Goal: Transaction & Acquisition: Book appointment/travel/reservation

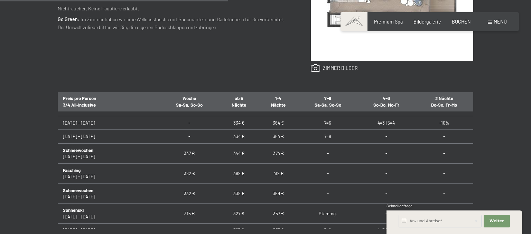
scroll to position [194, 0]
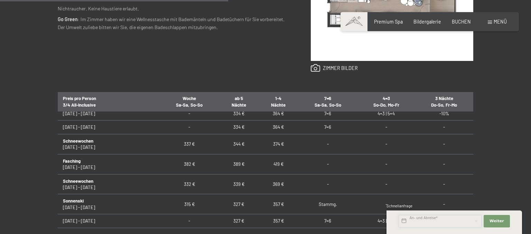
click at [416, 219] on input "text" at bounding box center [440, 221] width 83 height 12
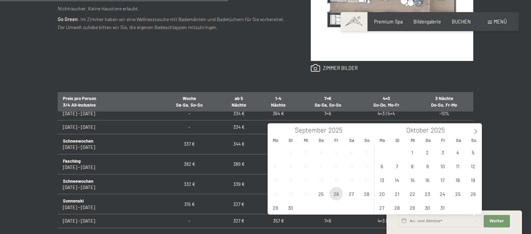
click at [340, 194] on span "26" at bounding box center [336, 193] width 13 height 13
click at [366, 192] on span "28" at bounding box center [366, 193] width 13 height 13
type input "Fr. 26.09.2025 - So. 28.09.2025"
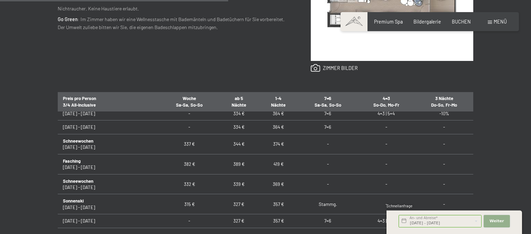
drag, startPoint x: 492, startPoint y: 220, endPoint x: 385, endPoint y: 193, distance: 110.2
click at [492, 220] on span "Weiter" at bounding box center [497, 221] width 15 height 6
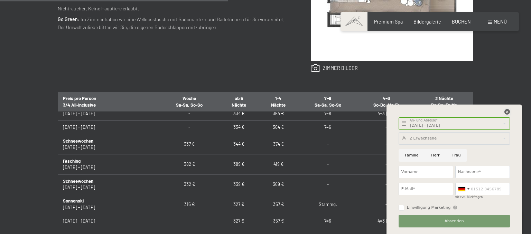
click at [509, 111] on icon at bounding box center [508, 112] width 6 height 6
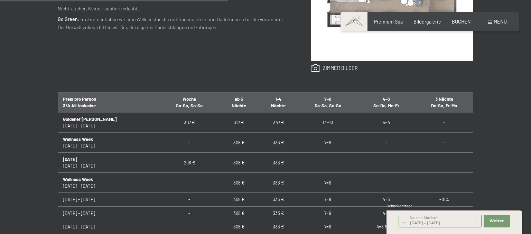
scroll to position [219, 0]
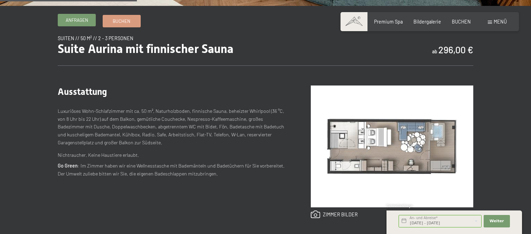
click at [78, 19] on span "Anfragen" at bounding box center [77, 20] width 22 height 6
click at [121, 27] on div "Anfragen Buchen" at bounding box center [99, 21] width 83 height 12
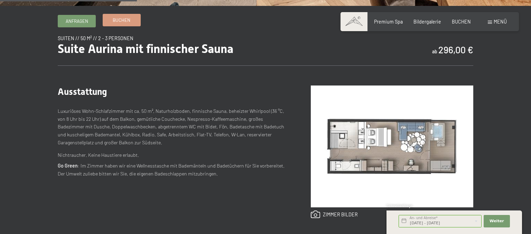
click at [119, 20] on span "Buchen" at bounding box center [122, 20] width 18 height 6
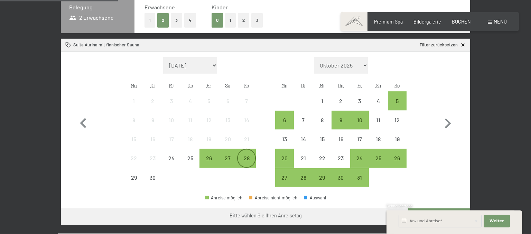
scroll to position [183, 0]
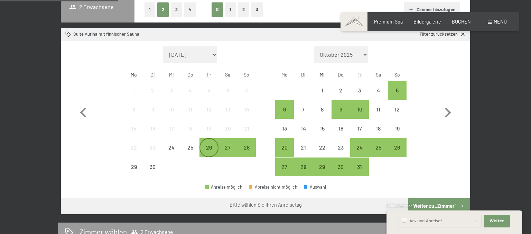
click at [209, 149] on div "26" at bounding box center [208, 153] width 17 height 17
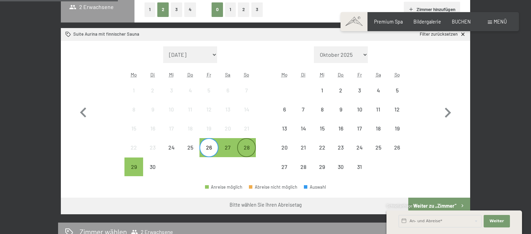
click at [247, 146] on div "28" at bounding box center [246, 153] width 17 height 17
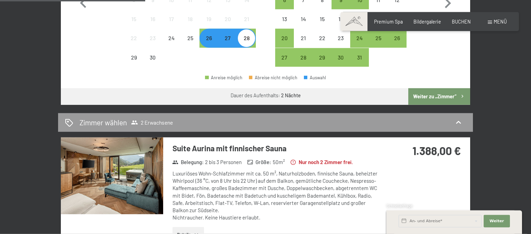
scroll to position [292, 0]
click at [432, 98] on button "Weiter zu „Zimmer“" at bounding box center [440, 96] width 62 height 17
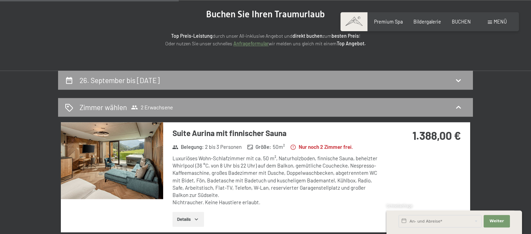
scroll to position [72, 0]
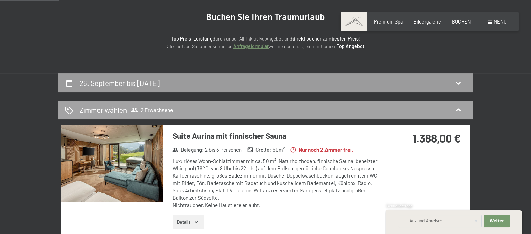
click at [86, 107] on h2 "Zimmer wählen" at bounding box center [103, 110] width 47 height 10
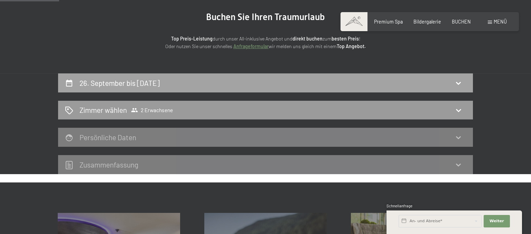
click at [103, 81] on h2 "26. September bis 28. September 2025" at bounding box center [120, 83] width 80 height 9
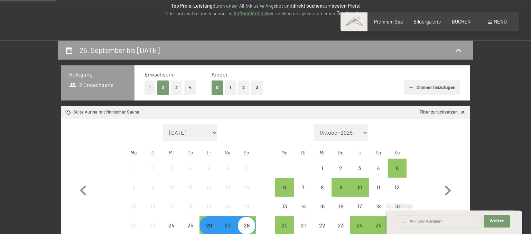
scroll to position [145, 0]
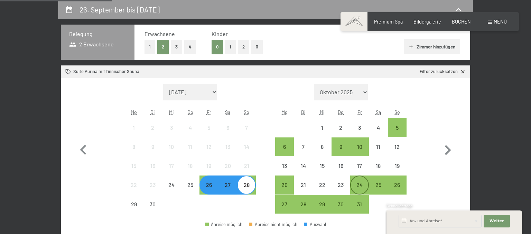
click at [360, 181] on div "24" at bounding box center [359, 184] width 17 height 17
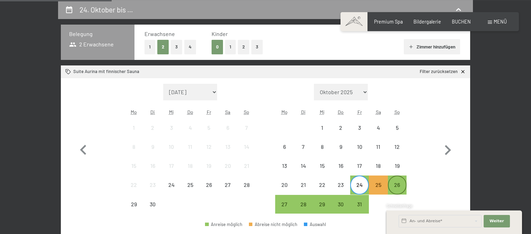
click at [401, 184] on div "26" at bounding box center [397, 190] width 17 height 17
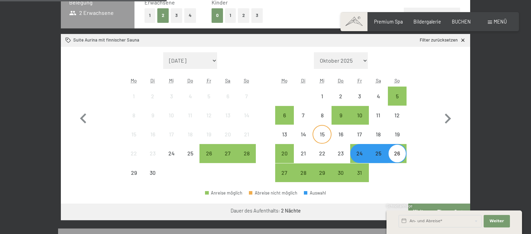
scroll to position [218, 0]
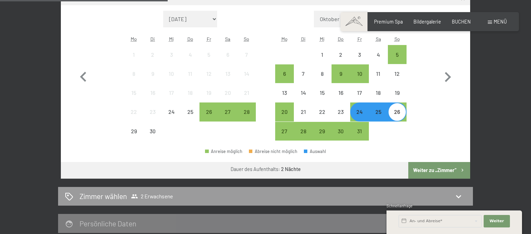
click at [426, 171] on button "Weiter zu „Zimmer“" at bounding box center [440, 170] width 62 height 17
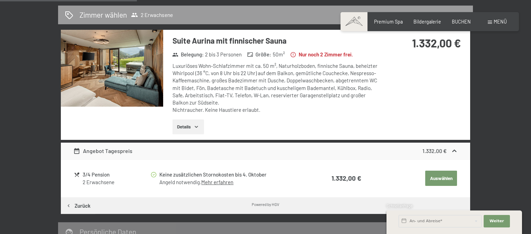
scroll to position [182, 0]
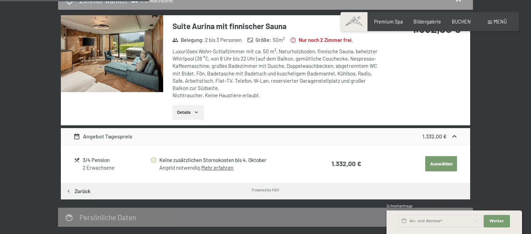
click at [190, 113] on button "Details" at bounding box center [188, 112] width 31 height 15
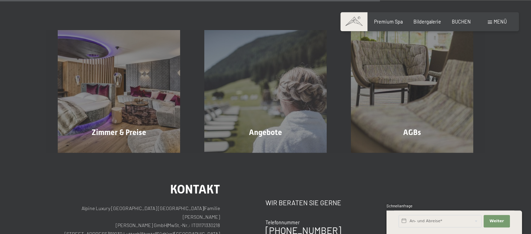
scroll to position [547, 0]
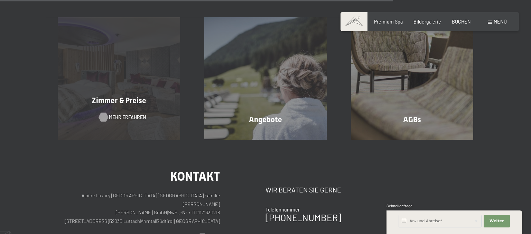
click at [137, 119] on span "Mehr erfahren" at bounding box center [127, 117] width 37 height 7
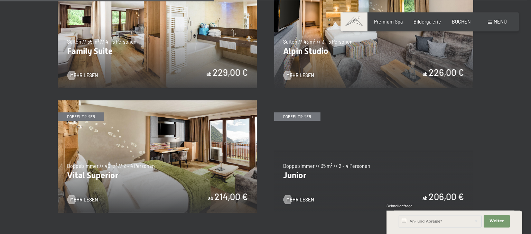
scroll to position [804, 0]
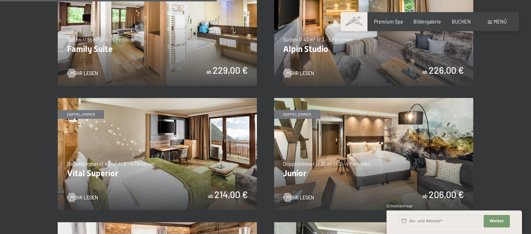
click at [148, 153] on img at bounding box center [157, 154] width 199 height 112
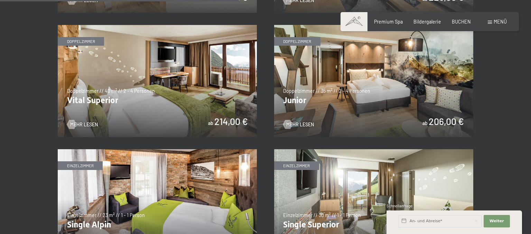
scroll to position [913, 0]
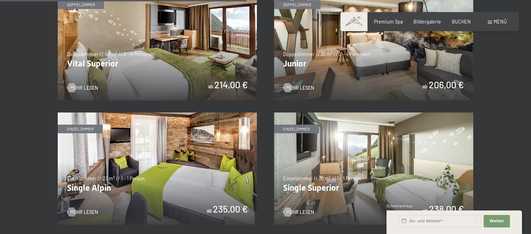
click at [367, 75] on img at bounding box center [373, 44] width 199 height 112
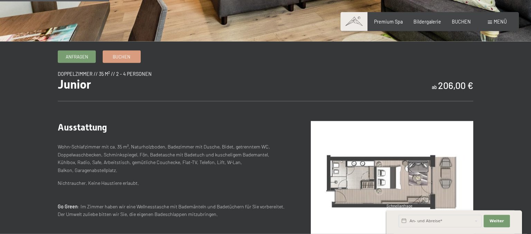
scroll to position [219, 0]
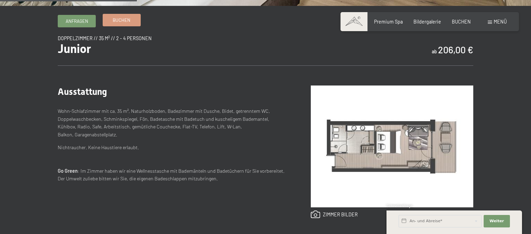
click at [110, 19] on link "Buchen" at bounding box center [121, 19] width 37 height 11
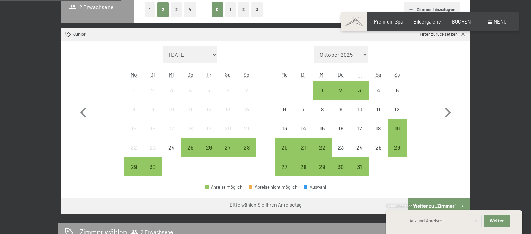
scroll to position [146, 0]
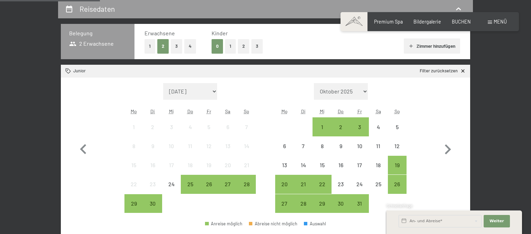
click at [247, 48] on button "2" at bounding box center [243, 46] width 11 height 14
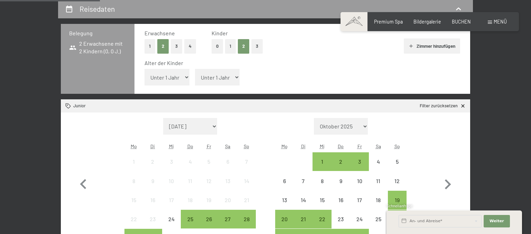
select select "10"
click option "10 Jahre" at bounding box center [0, 0] width 0 height 0
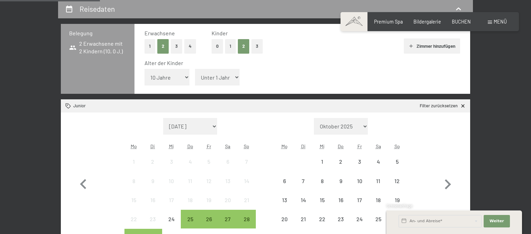
click at [195, 69] on select "Unter 1 Jahr 1 Jahr 2 Jahre 3 Jahre 4 Jahre 5 Jahre 6 Jahre 7 Jahre 8 Jahre 9 J…" at bounding box center [217, 77] width 45 height 17
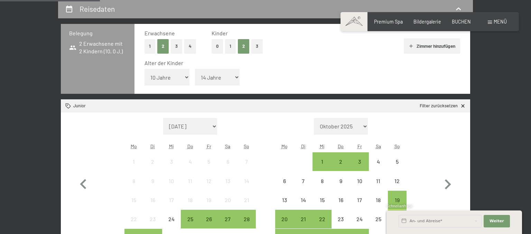
click option "14 Jahre" at bounding box center [0, 0] width 0 height 0
click at [195, 69] on select "Unter 1 Jahr 1 Jahr 2 Jahre 3 Jahre 4 Jahre 5 Jahre 6 Jahre 7 Jahre 8 Jahre 9 J…" at bounding box center [217, 77] width 45 height 17
select select "13"
click option "13 Jahre" at bounding box center [0, 0] width 0 height 0
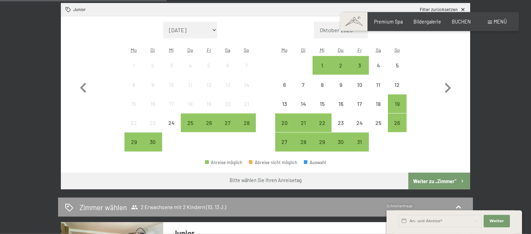
scroll to position [256, 0]
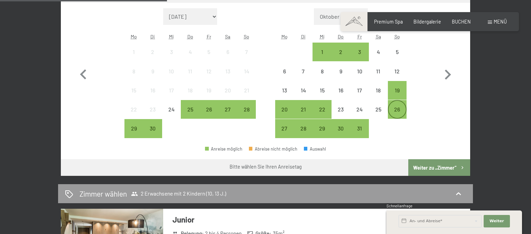
click at [402, 110] on div "26" at bounding box center [397, 115] width 17 height 17
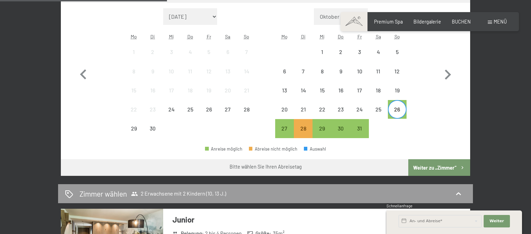
drag, startPoint x: 318, startPoint y: 128, endPoint x: 320, endPoint y: 149, distance: 21.2
click at [318, 128] on div "29" at bounding box center [321, 134] width 17 height 17
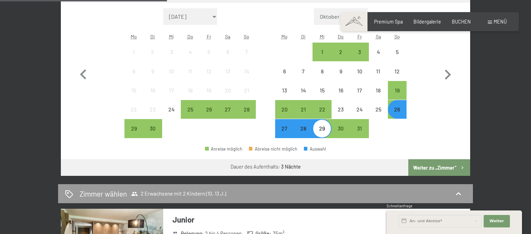
click at [427, 167] on button "Weiter zu „Zimmer“" at bounding box center [440, 167] width 62 height 17
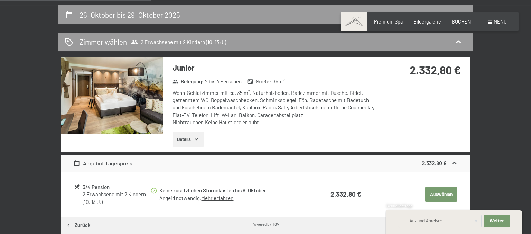
scroll to position [109, 0]
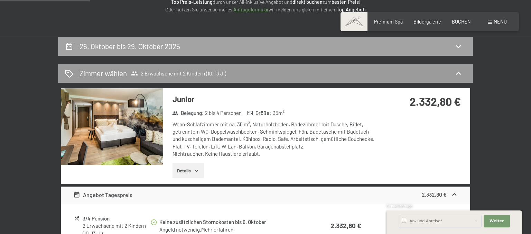
click at [162, 48] on h2 "26. Oktober bis 29. Oktober 2025" at bounding box center [130, 46] width 101 height 9
select select "10"
select select "13"
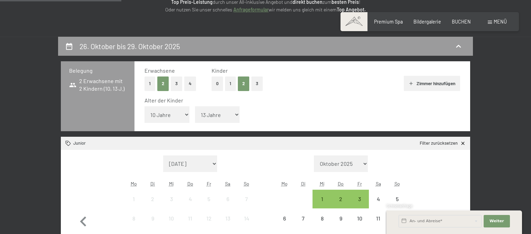
scroll to position [145, 0]
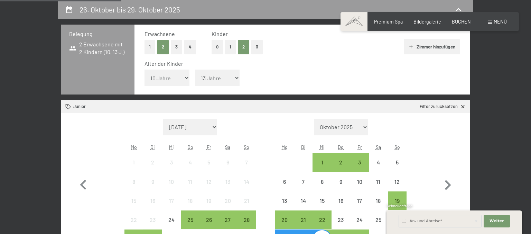
click at [219, 47] on button "0" at bounding box center [217, 47] width 11 height 14
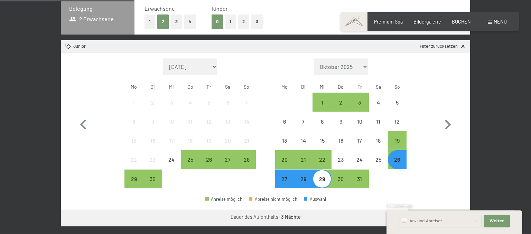
scroll to position [182, 0]
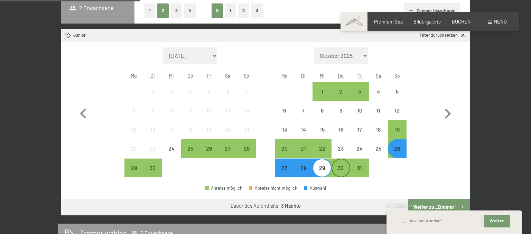
drag, startPoint x: 431, startPoint y: 204, endPoint x: 334, endPoint y: 172, distance: 103.1
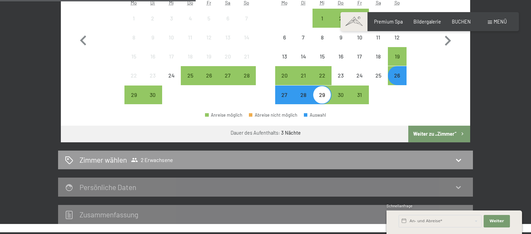
click at [430, 129] on button "Weiter zu „Zimmer“" at bounding box center [440, 134] width 62 height 17
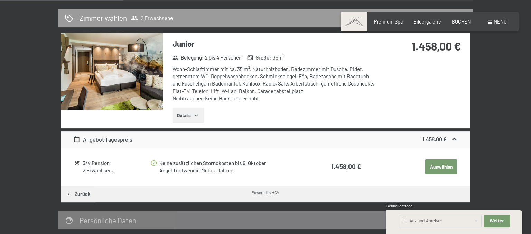
scroll to position [145, 0]
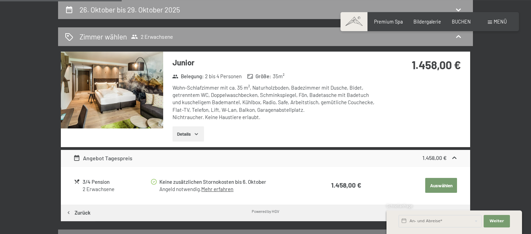
click at [192, 135] on button "Details" at bounding box center [188, 133] width 31 height 15
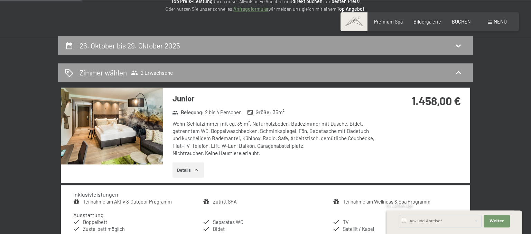
scroll to position [109, 0]
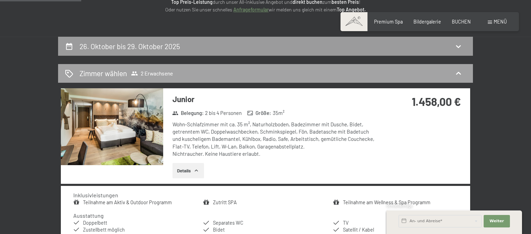
click at [112, 74] on h2 "Zimmer wählen" at bounding box center [103, 73] width 47 height 10
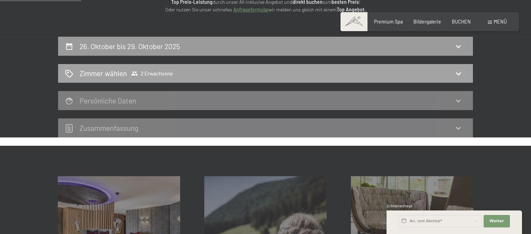
click at [127, 71] on h2 "Zimmer wählen" at bounding box center [103, 73] width 47 height 10
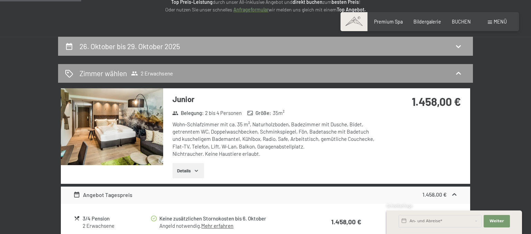
click at [149, 45] on h2 "26. Oktober bis 29. Oktober 2025" at bounding box center [130, 46] width 101 height 9
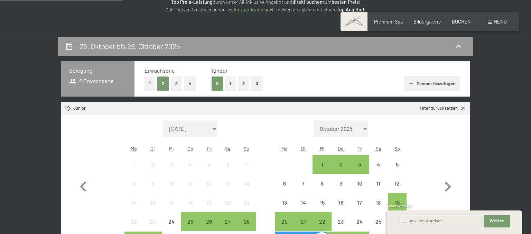
scroll to position [145, 0]
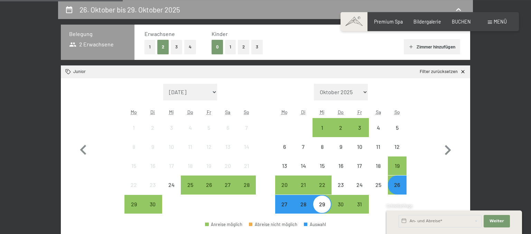
click at [238, 50] on button "2" at bounding box center [243, 47] width 11 height 14
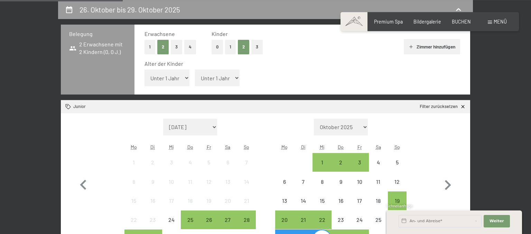
click at [145, 70] on select "Unter 1 Jahr 1 Jahr 2 Jahre 3 Jahre 4 Jahre 5 Jahre 6 Jahre 7 Jahre 8 Jahre 9 J…" at bounding box center [167, 78] width 45 height 17
select select "10"
click option "10 Jahre" at bounding box center [0, 0] width 0 height 0
click at [195, 70] on select "Unter 1 Jahr 1 Jahr 2 Jahre 3 Jahre 4 Jahre 5 Jahre 6 Jahre 7 Jahre 8 Jahre 9 J…" at bounding box center [217, 78] width 45 height 17
select select "13"
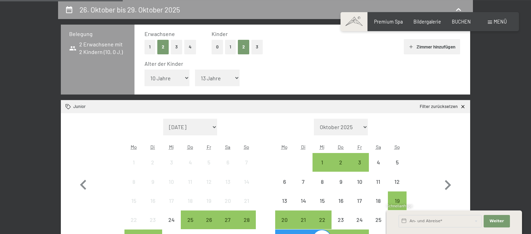
click option "13 Jahre" at bounding box center [0, 0] width 0 height 0
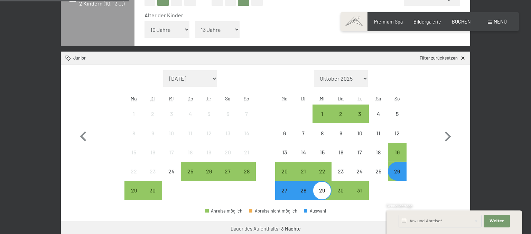
scroll to position [255, 0]
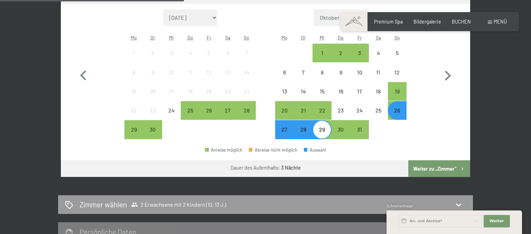
click at [305, 134] on div "28" at bounding box center [303, 135] width 17 height 17
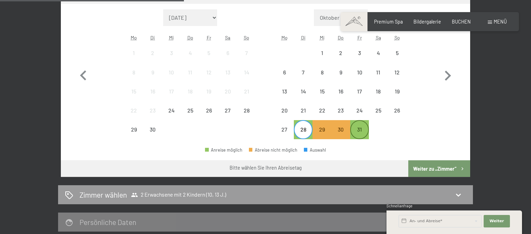
click at [359, 131] on div "31" at bounding box center [359, 135] width 17 height 17
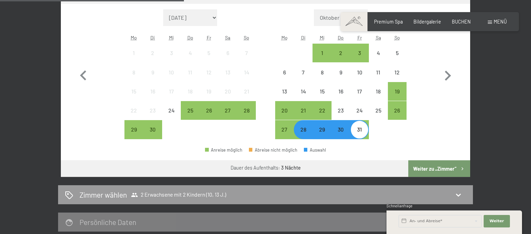
click at [436, 167] on button "Weiter zu „Zimmer“" at bounding box center [440, 168] width 62 height 17
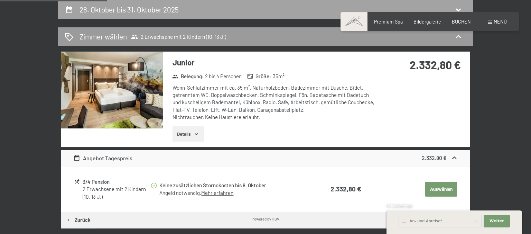
click at [148, 17] on div "28. Oktober bis 31. Oktober 2025" at bounding box center [265, 9] width 415 height 19
select select "10"
select select "13"
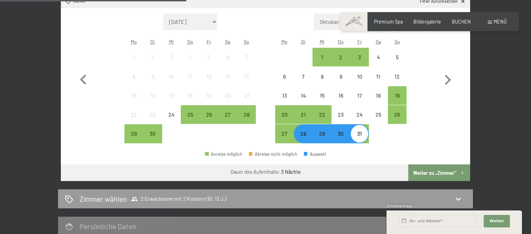
scroll to position [255, 0]
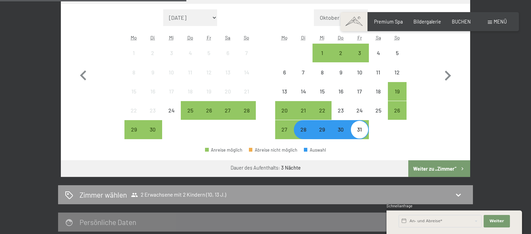
click at [323, 134] on div "29" at bounding box center [321, 135] width 17 height 17
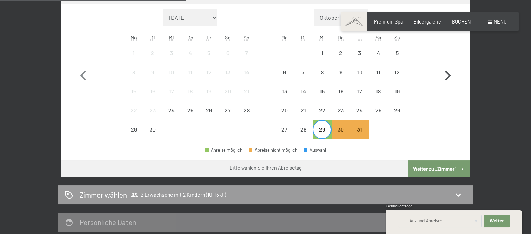
click at [449, 74] on icon "button" at bounding box center [448, 76] width 6 height 10
select select "[DATE]"
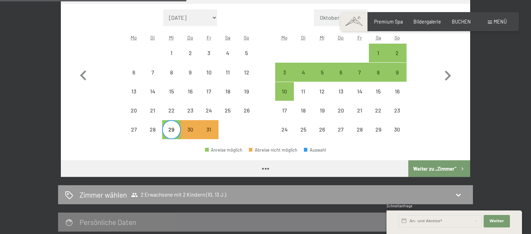
select select "[DATE]"
click at [400, 51] on div "2" at bounding box center [397, 58] width 17 height 17
select select "[DATE]"
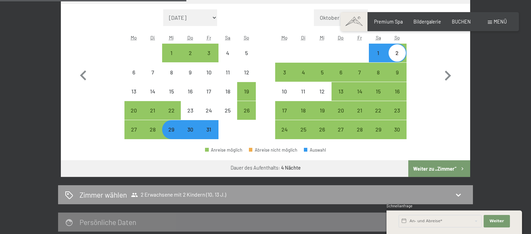
click at [432, 168] on button "Weiter zu „Zimmer“" at bounding box center [440, 168] width 62 height 17
select select "[DATE]"
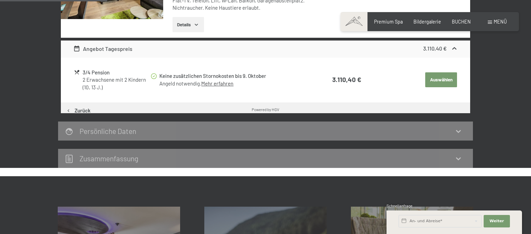
scroll to position [145, 0]
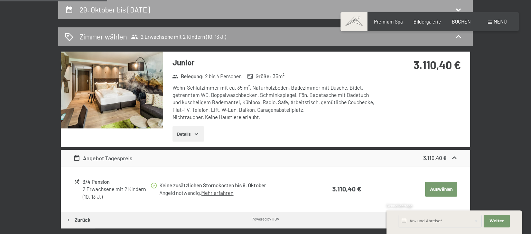
click at [120, 12] on h2 "29. Oktober bis 2. November 2025" at bounding box center [115, 9] width 71 height 9
select select "10"
select select "13"
select select "[DATE]"
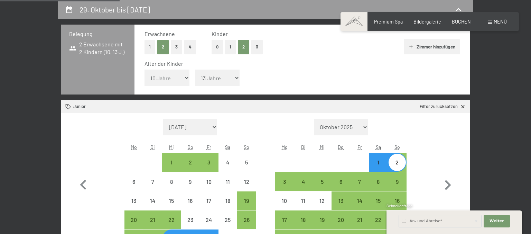
scroll to position [218, 0]
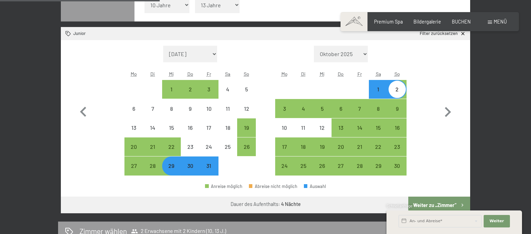
click at [190, 170] on div "30" at bounding box center [190, 171] width 17 height 17
select select "[DATE]"
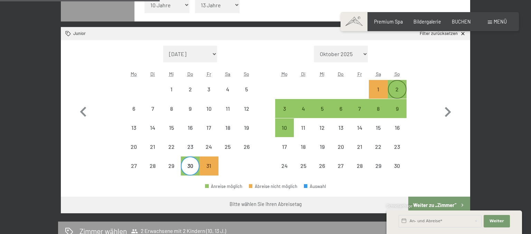
click at [398, 90] on div "2" at bounding box center [397, 94] width 17 height 17
select select "[DATE]"
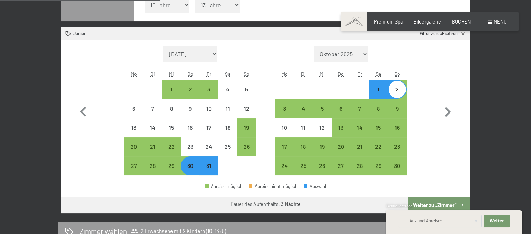
click at [435, 204] on div "Schnellanfrage" at bounding box center [455, 206] width 136 height 7
click at [444, 203] on button "Weiter zu „Zimmer“" at bounding box center [440, 205] width 62 height 17
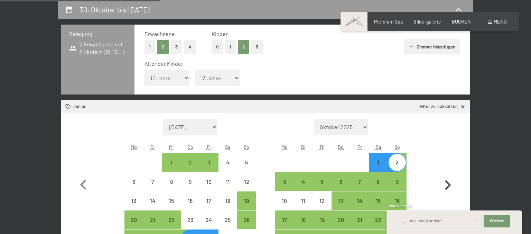
select select "[DATE]"
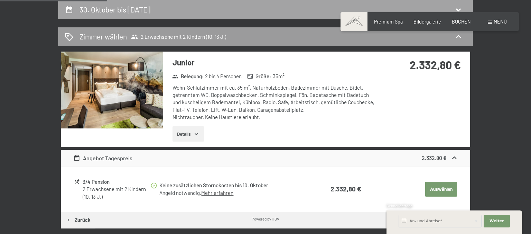
click at [143, 7] on h2 "30. Oktober bis 2. November 2025" at bounding box center [115, 9] width 71 height 9
select select "10"
select select "13"
select select "[DATE]"
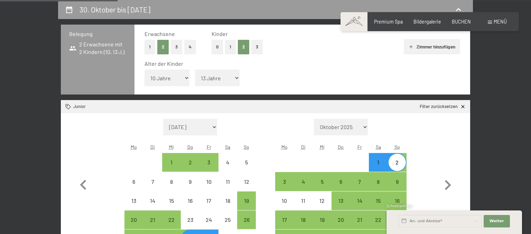
scroll to position [182, 0]
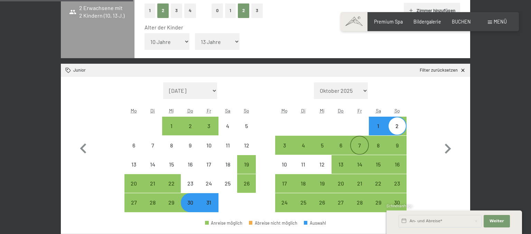
click at [355, 145] on div "7" at bounding box center [359, 151] width 17 height 17
select select "[DATE]"
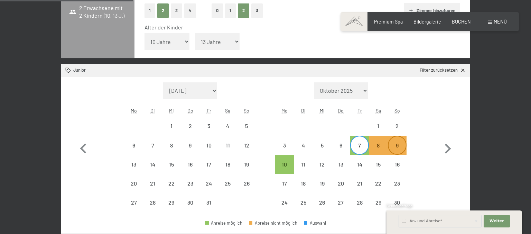
click at [395, 144] on div "9" at bounding box center [397, 151] width 17 height 17
select select "[DATE]"
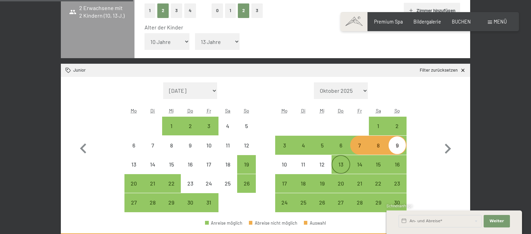
click at [344, 166] on div "13" at bounding box center [340, 170] width 17 height 17
select select "[DATE]"
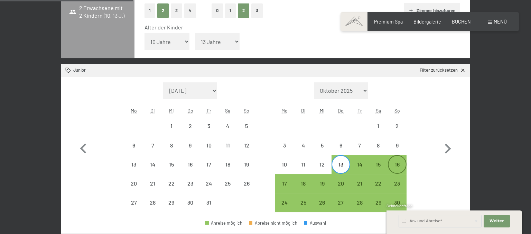
click at [397, 163] on div "16" at bounding box center [397, 170] width 17 height 17
select select "[DATE]"
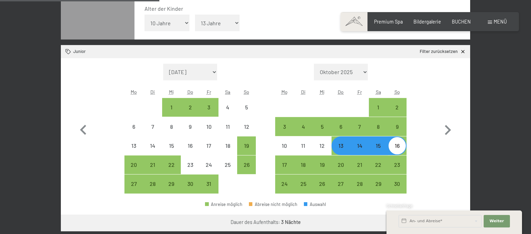
scroll to position [109, 0]
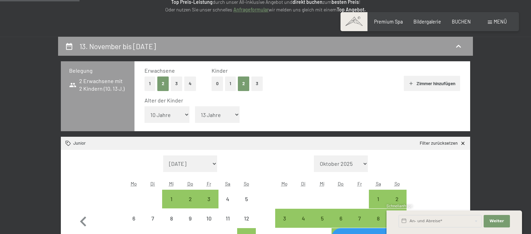
drag, startPoint x: 218, startPoint y: 84, endPoint x: 245, endPoint y: 98, distance: 29.9
click at [218, 85] on button "0" at bounding box center [217, 83] width 11 height 14
select select "[DATE]"
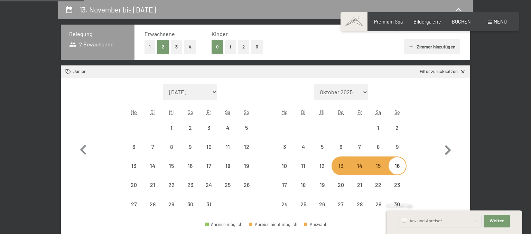
select select "[DATE]"
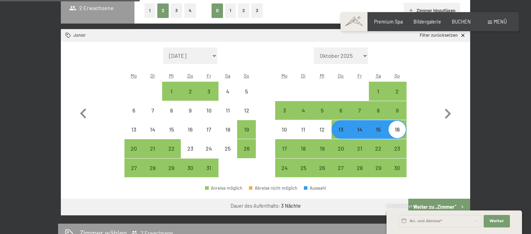
click at [434, 203] on button "Weiter zu „Zimmer“" at bounding box center [440, 207] width 62 height 17
select select "[DATE]"
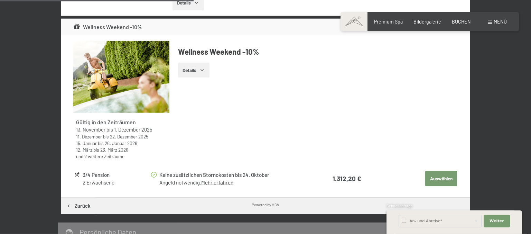
scroll to position [291, 0]
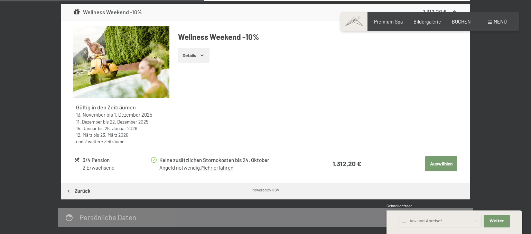
click at [436, 161] on button "Auswählen" at bounding box center [442, 163] width 32 height 15
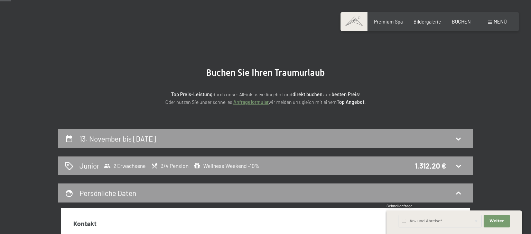
scroll to position [0, 0]
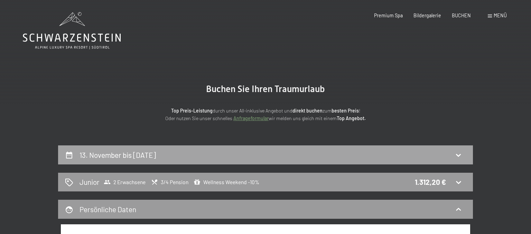
click at [113, 155] on h2 "13. November bis 16. November 2025" at bounding box center [118, 155] width 76 height 9
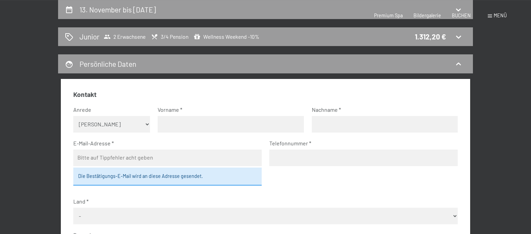
select select "[DATE]"
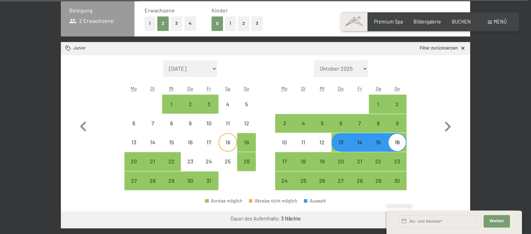
scroll to position [182, 0]
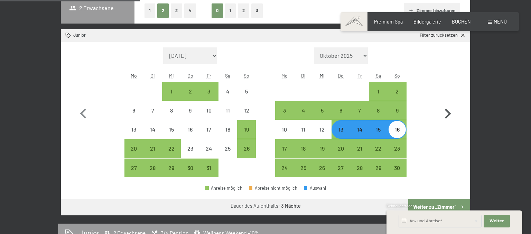
click at [447, 113] on icon "button" at bounding box center [448, 114] width 20 height 20
select select "[DATE]"
select select "2025-12-01"
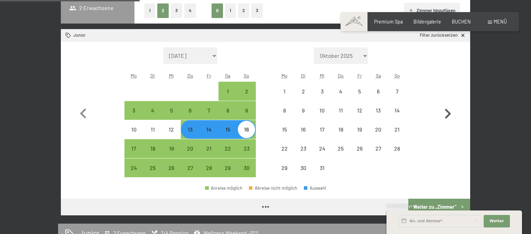
select select "[DATE]"
select select "2025-12-01"
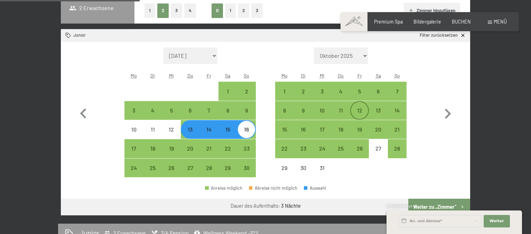
click at [354, 109] on div "12" at bounding box center [359, 116] width 17 height 17
select select "[DATE]"
select select "2025-12-01"
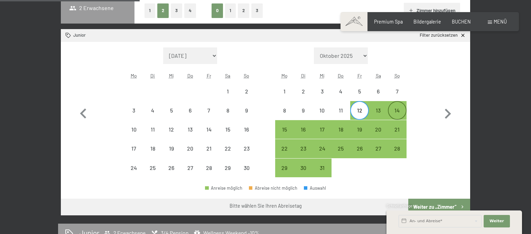
click at [397, 111] on div "14" at bounding box center [397, 116] width 17 height 17
select select "[DATE]"
select select "2025-12-01"
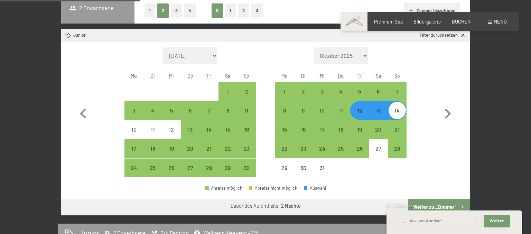
drag, startPoint x: 344, startPoint y: 112, endPoint x: 352, endPoint y: 114, distance: 9.0
click at [344, 112] on div "11" at bounding box center [340, 116] width 17 height 17
select select "[DATE]"
select select "2025-12-01"
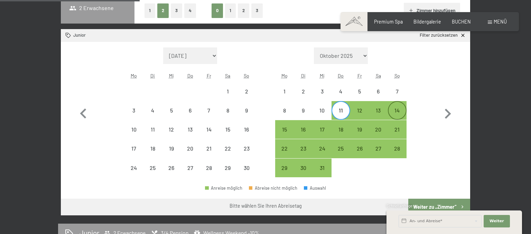
click at [401, 111] on div "14" at bounding box center [397, 116] width 17 height 17
select select "[DATE]"
select select "2025-12-01"
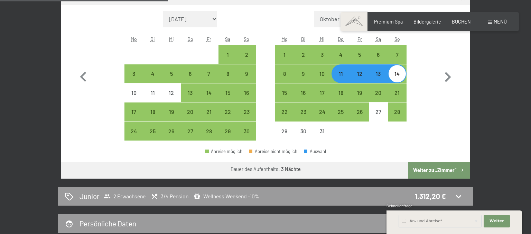
click at [427, 170] on button "Weiter zu „Zimmer“" at bounding box center [440, 170] width 62 height 17
select select "[DATE]"
select select "2025-12-01"
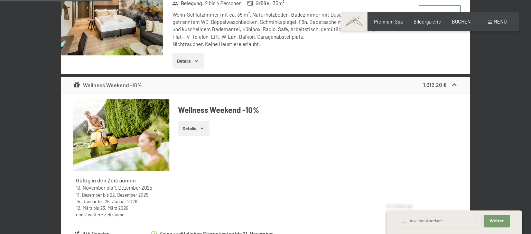
scroll to position [145, 0]
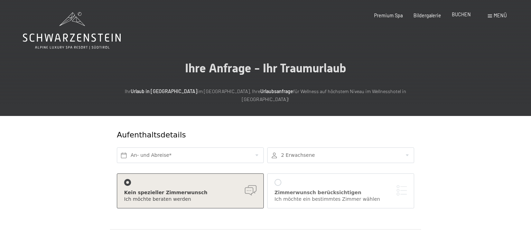
click at [466, 15] on span "BUCHEN" at bounding box center [461, 14] width 19 height 6
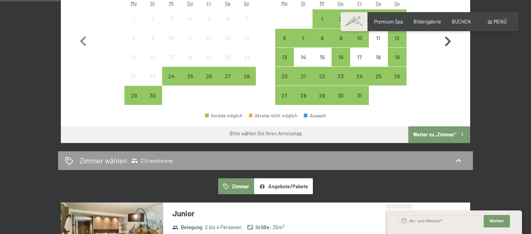
scroll to position [219, 0]
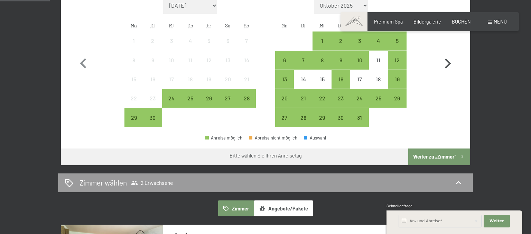
click at [453, 64] on icon "button" at bounding box center [448, 64] width 20 height 20
select select "[DATE]"
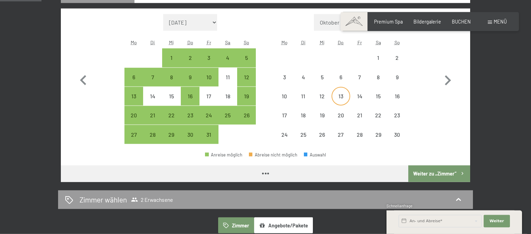
scroll to position [183, 0]
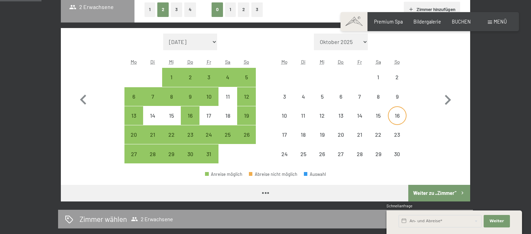
select select "[DATE]"
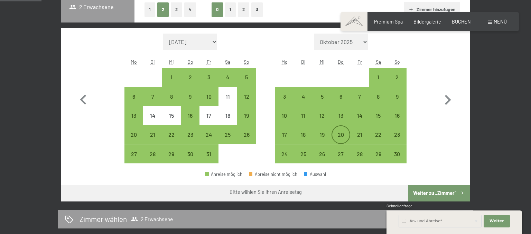
click at [344, 136] on div "20" at bounding box center [340, 140] width 17 height 17
select select "[DATE]"
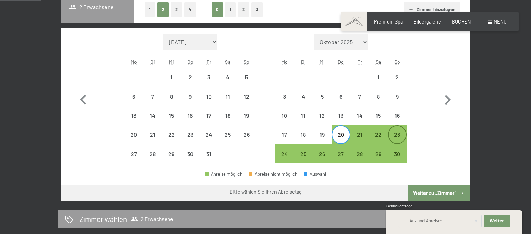
click at [399, 130] on div "23" at bounding box center [397, 134] width 17 height 17
select select "[DATE]"
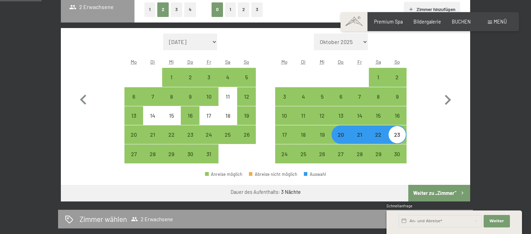
click at [421, 192] on button "Weiter zu „Zimmer“" at bounding box center [440, 193] width 62 height 17
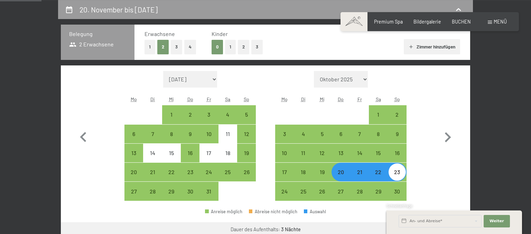
select select "[DATE]"
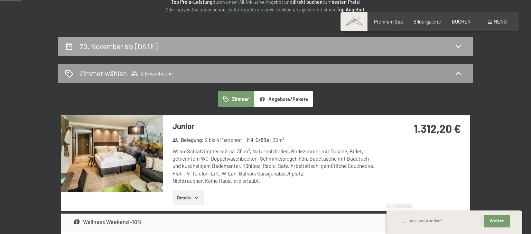
click at [157, 48] on h2 "20. November bis [DATE]" at bounding box center [119, 46] width 78 height 9
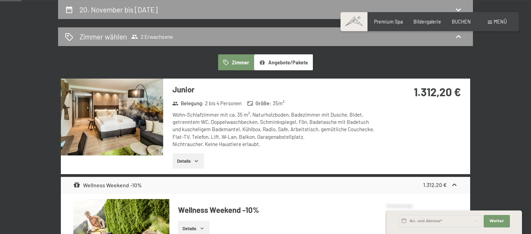
select select "[DATE]"
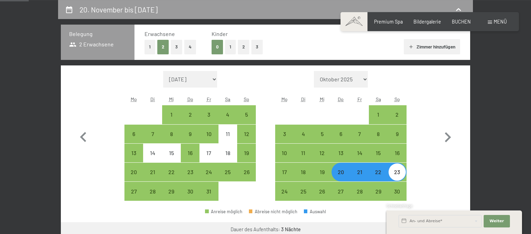
click at [398, 173] on div "23" at bounding box center [397, 177] width 17 height 17
select select "[DATE]"
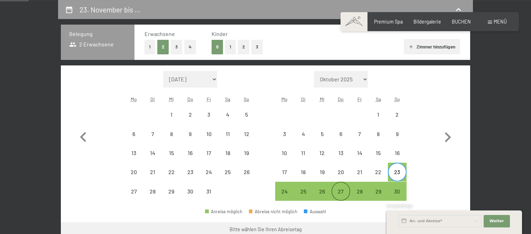
click at [342, 193] on div "27" at bounding box center [340, 197] width 17 height 17
select select "[DATE]"
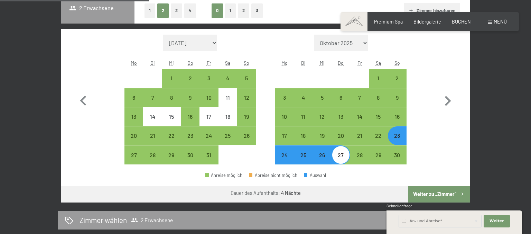
click at [433, 189] on button "Weiter zu „Zimmer“" at bounding box center [440, 194] width 62 height 17
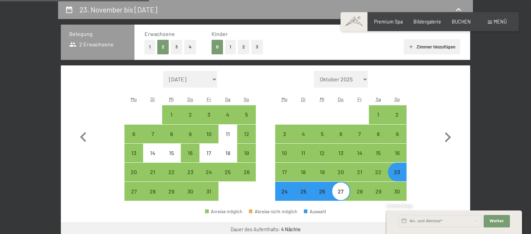
select select "[DATE]"
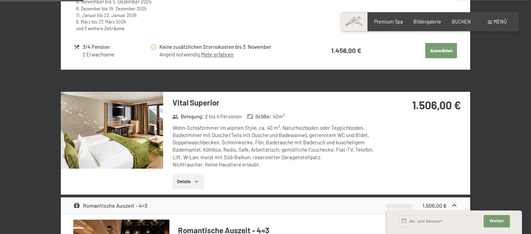
scroll to position [437, 0]
